Goal: Information Seeking & Learning: Learn about a topic

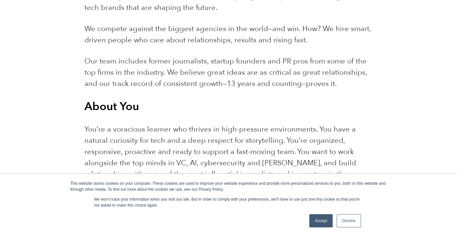
scroll to position [348, 0]
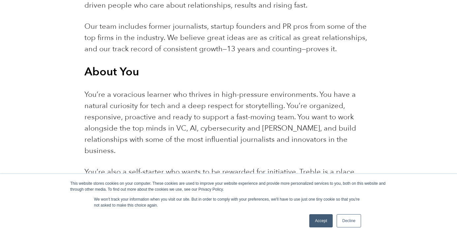
click at [349, 224] on link "Decline" at bounding box center [349, 220] width 24 height 13
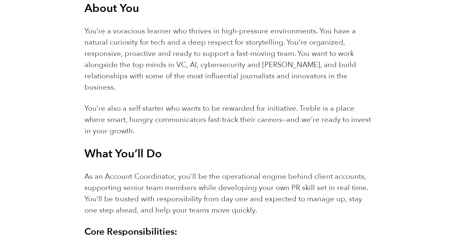
scroll to position [423, 0]
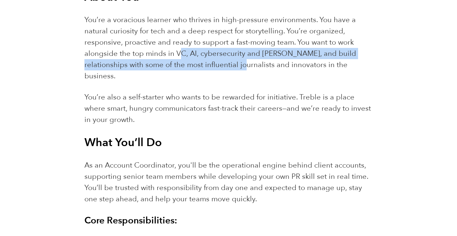
drag, startPoint x: 179, startPoint y: 54, endPoint x: 211, endPoint y: 59, distance: 33.0
click at [211, 59] on p "You’re a voracious learner who thrives in high-pressure environments. You have …" at bounding box center [229, 47] width 288 height 67
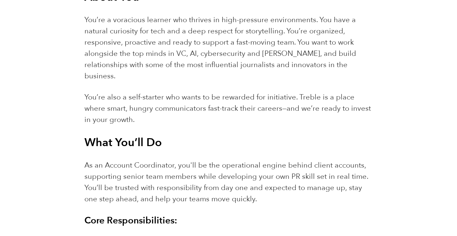
click at [213, 57] on span "You’re a voracious learner who thrives in high-pressure environments. You have …" at bounding box center [221, 48] width 272 height 66
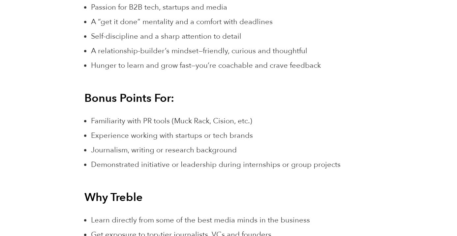
scroll to position [883, 0]
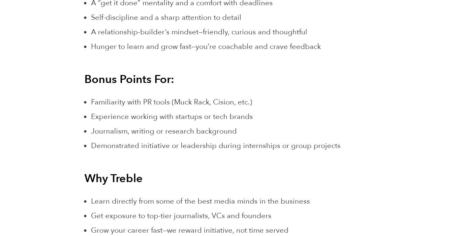
click at [164, 97] on span "Familiarity with PR tools (Muck Rack, Cision, etc.)" at bounding box center [171, 102] width 161 height 10
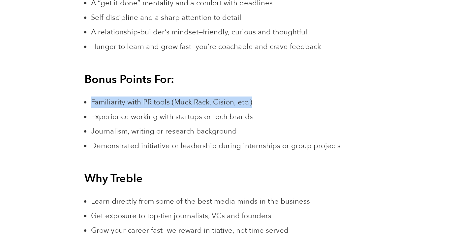
click at [164, 97] on span "Familiarity with PR tools (Muck Rack, Cision, etc.)" at bounding box center [171, 102] width 161 height 10
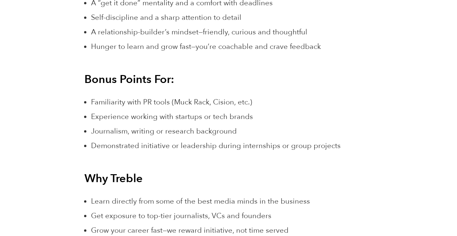
click at [166, 100] on ul "Familiarity with PR tools (Muck Rack, Cision, etc.) Experience working with sta…" at bounding box center [232, 123] width 282 height 55
click at [166, 112] on span "Experience working with startups or tech brands" at bounding box center [172, 117] width 162 height 10
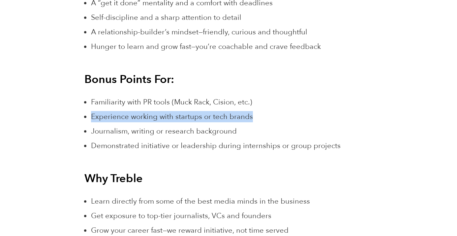
click at [166, 112] on span "Experience working with startups or tech brands" at bounding box center [172, 117] width 162 height 10
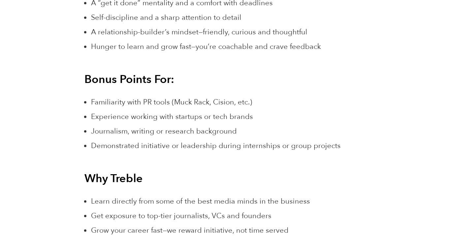
click at [164, 126] on span "Journalism, writing or research background" at bounding box center [164, 131] width 146 height 10
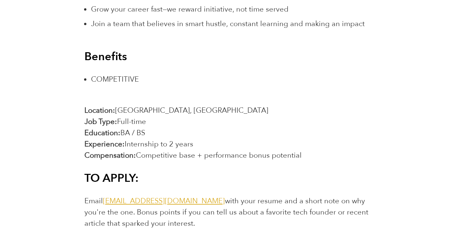
scroll to position [1188, 0]
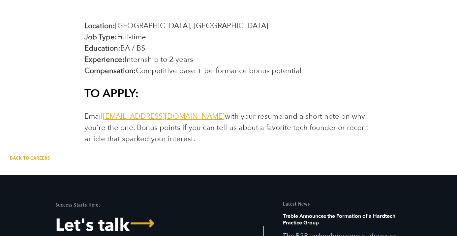
click at [148, 111] on link "jointheteam@treblepr.com" at bounding box center [164, 116] width 122 height 10
click at [131, 111] on link "jointheteam@treblepr.com" at bounding box center [164, 116] width 122 height 10
click at [219, 111] on p "Email jointheteam@treblepr.com with your resume and a short note on why you're …" at bounding box center [229, 128] width 288 height 34
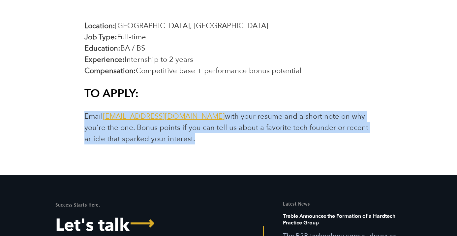
click at [219, 111] on p "Email jointheteam@treblepr.com with your resume and a short note on why you're …" at bounding box center [229, 128] width 288 height 34
click at [218, 111] on span "Email jointheteam@treblepr.com with your resume and a short note on why you're …" at bounding box center [227, 127] width 284 height 32
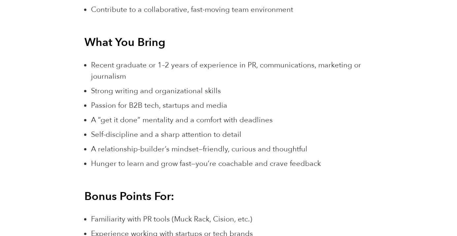
scroll to position [761, 0]
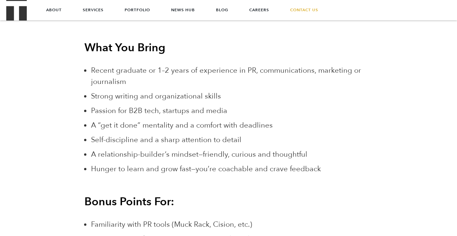
click at [194, 65] on span "Recent graduate or 1–2 years of experience in PR, communications, marketing or …" at bounding box center [226, 75] width 270 height 21
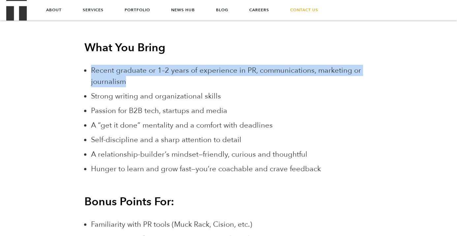
click at [194, 65] on span "Recent graduate or 1–2 years of experience in PR, communications, marketing or …" at bounding box center [226, 75] width 270 height 21
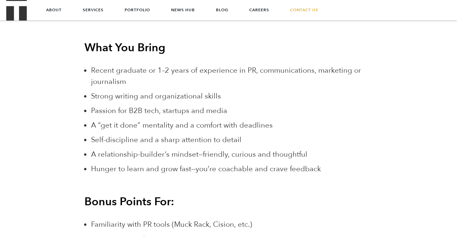
click at [187, 106] on span "Passion for B2B tech, startups and media" at bounding box center [159, 111] width 136 height 10
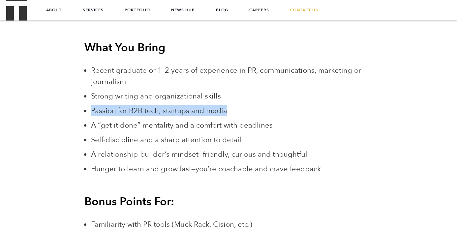
click at [187, 106] on span "Passion for B2B tech, startups and media" at bounding box center [159, 111] width 136 height 10
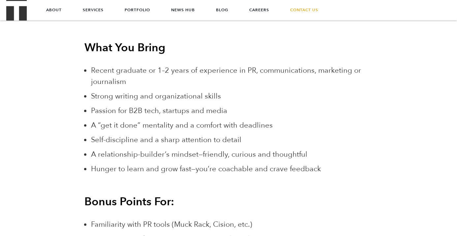
click at [181, 120] on span "A “get it done” mentality and a comfort with deadlines" at bounding box center [182, 125] width 182 height 10
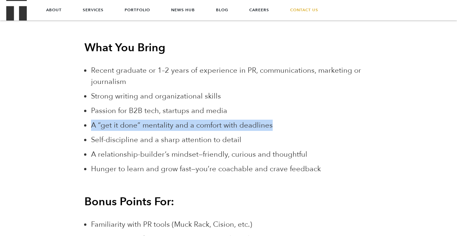
click at [181, 120] on span "A “get it done” mentality and a comfort with deadlines" at bounding box center [182, 125] width 182 height 10
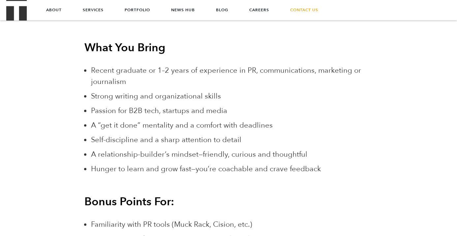
click at [180, 135] on span "Self-discipline and a sharp attention to detail" at bounding box center [166, 140] width 151 height 10
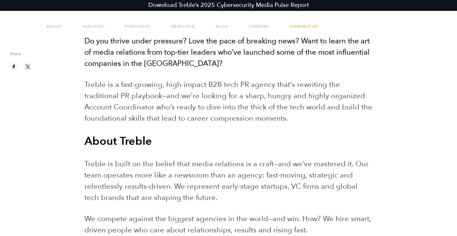
scroll to position [0, 0]
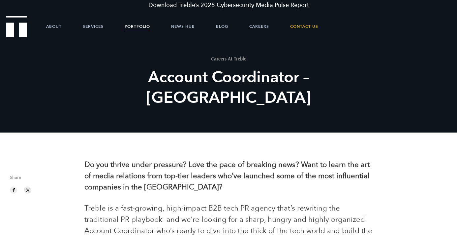
click at [132, 26] on link "Portfolio" at bounding box center [137, 27] width 25 height 20
